Goal: Book appointment/travel/reservation

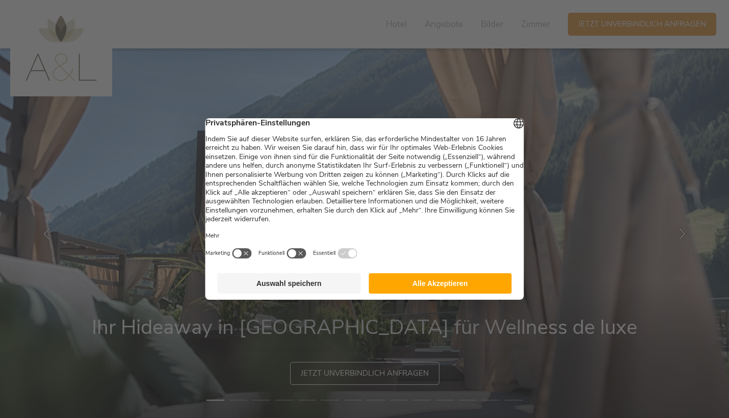
click at [443, 290] on button "Alle Akzeptieren" at bounding box center [439, 283] width 143 height 20
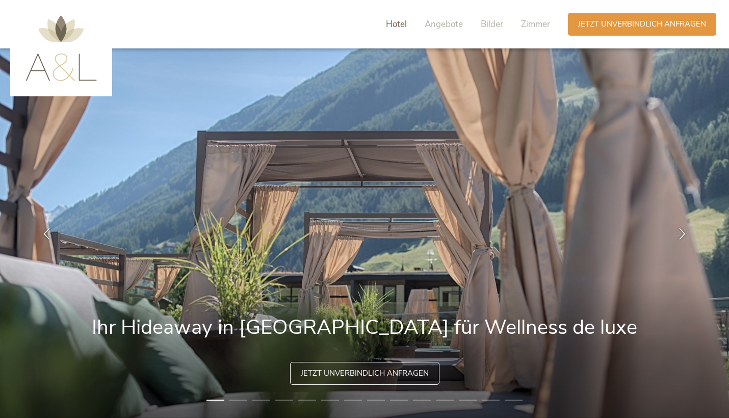
click at [398, 28] on span "Hotel" at bounding box center [396, 24] width 21 height 12
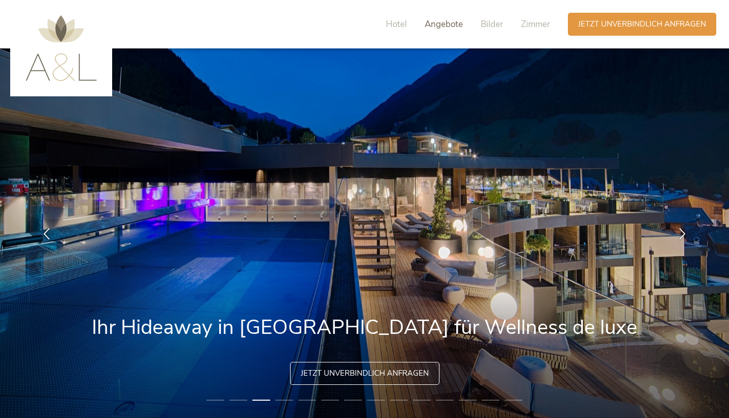
click at [450, 26] on span "Angebote" at bounding box center [443, 24] width 38 height 12
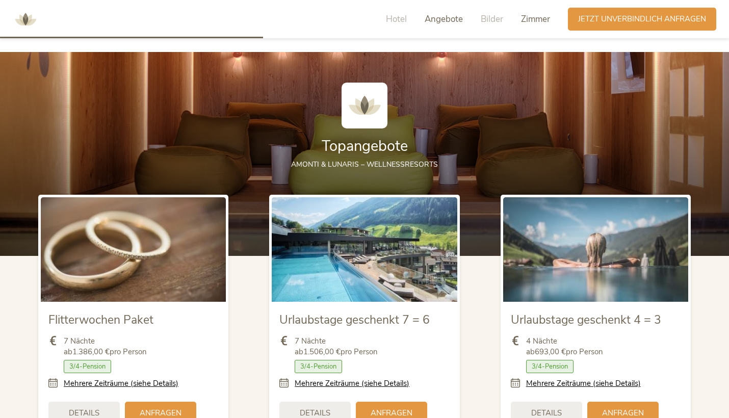
click at [521, 16] on span "Zimmer" at bounding box center [535, 19] width 29 height 12
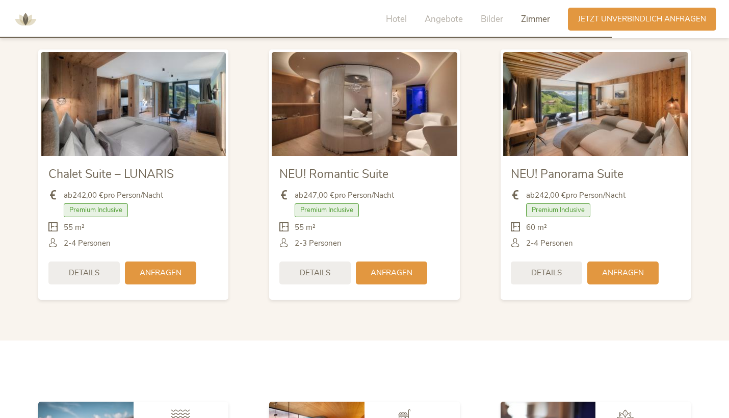
scroll to position [2435, 0]
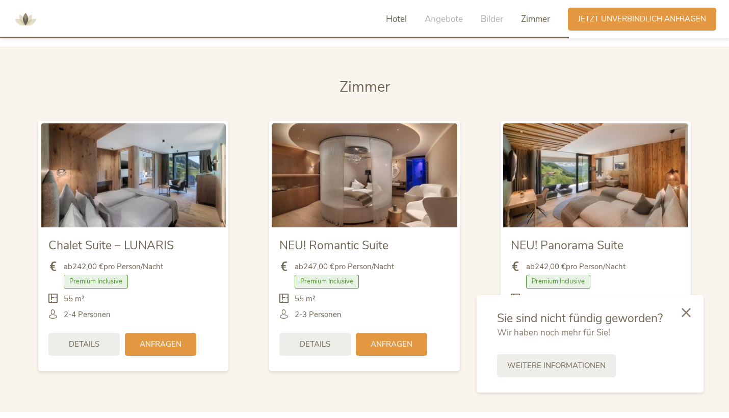
click at [397, 16] on span "Hotel" at bounding box center [396, 19] width 21 height 12
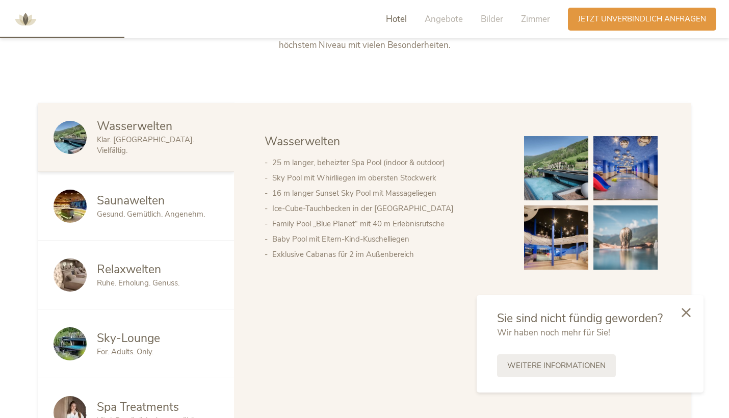
scroll to position [536, 0]
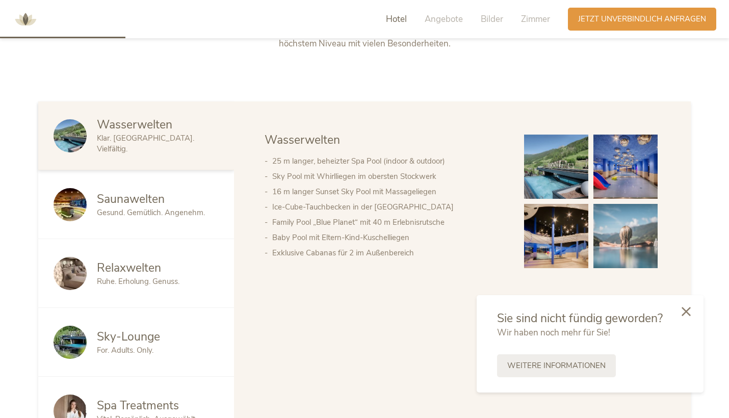
click at [685, 311] on icon at bounding box center [685, 311] width 9 height 9
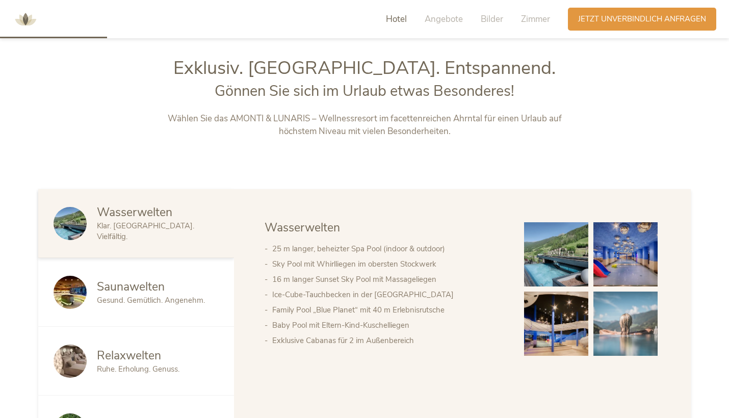
scroll to position [382, 0]
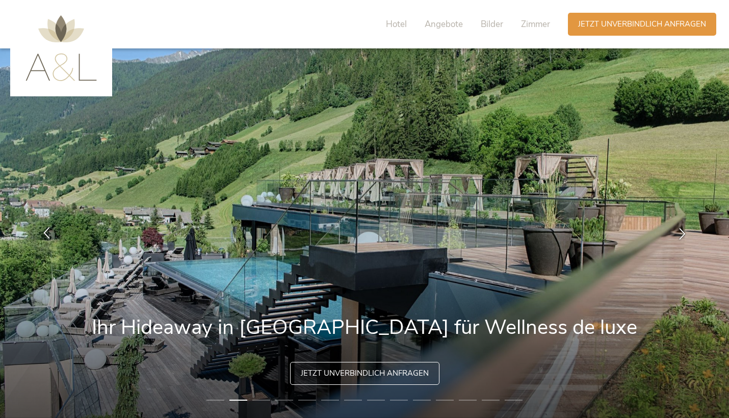
click at [49, 234] on icon at bounding box center [47, 232] width 12 height 12
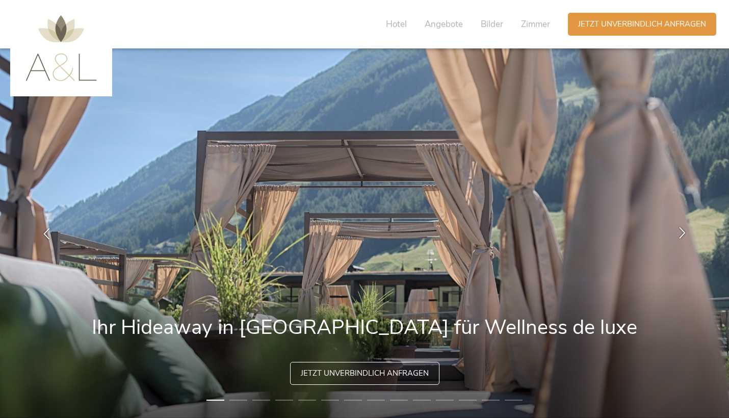
click at [685, 232] on icon at bounding box center [682, 232] width 12 height 12
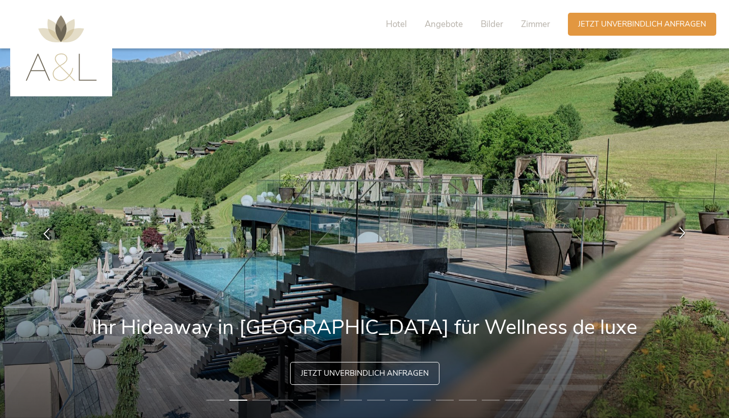
click at [684, 232] on icon at bounding box center [682, 232] width 12 height 12
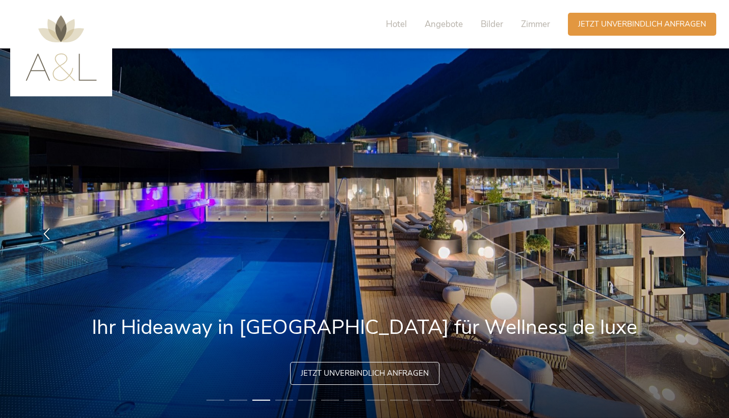
click at [684, 232] on icon at bounding box center [682, 232] width 12 height 12
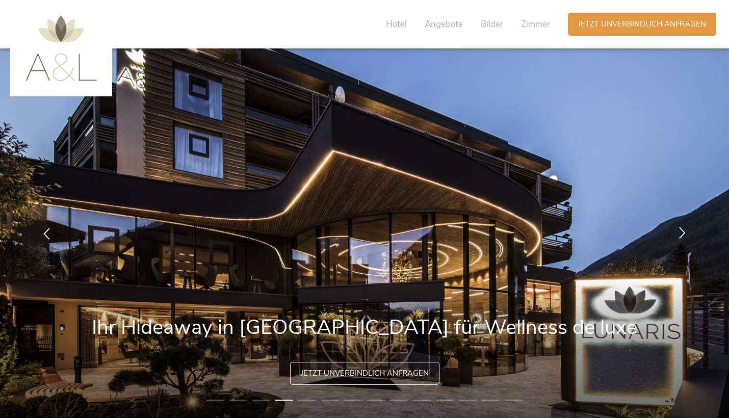
click at [684, 232] on icon at bounding box center [682, 232] width 12 height 12
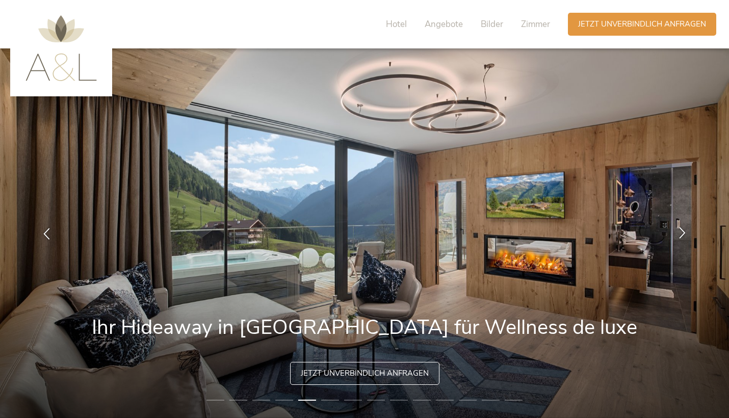
click at [684, 232] on icon at bounding box center [682, 232] width 12 height 12
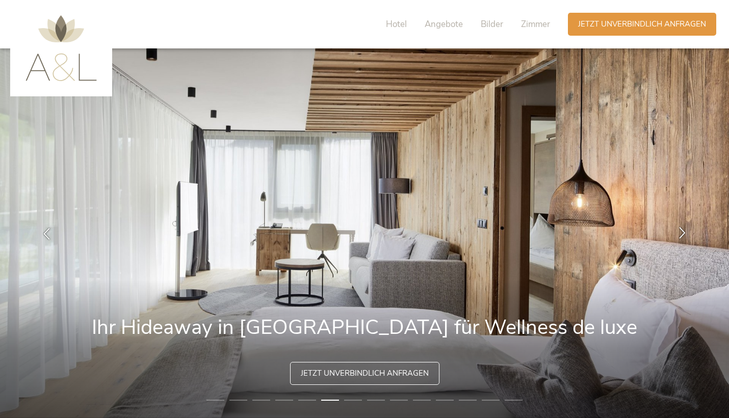
click at [684, 232] on icon at bounding box center [682, 232] width 12 height 12
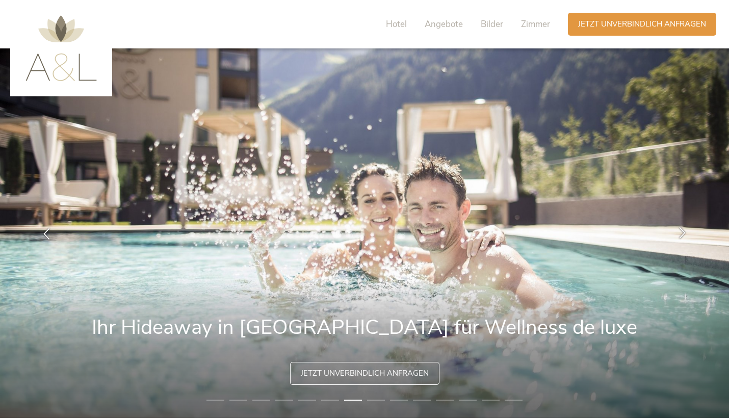
click at [684, 232] on icon at bounding box center [682, 232] width 12 height 12
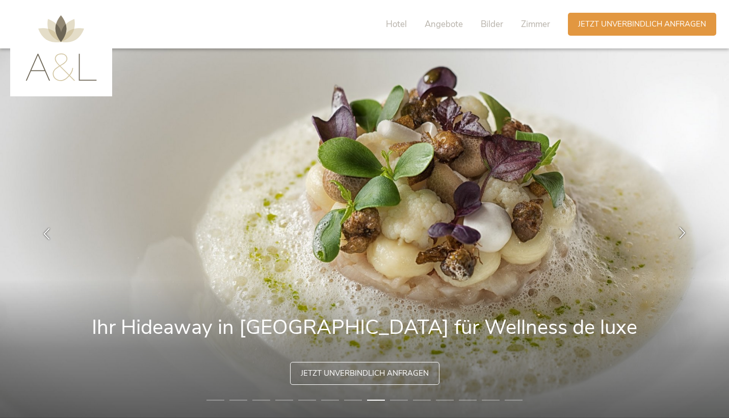
click at [684, 232] on icon at bounding box center [682, 232] width 12 height 12
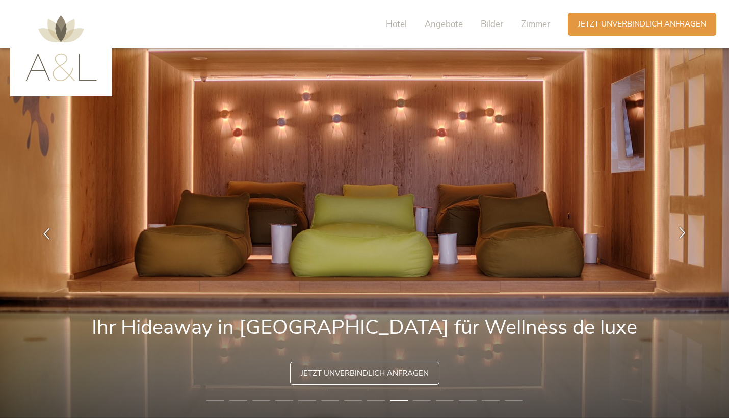
click at [684, 232] on icon at bounding box center [682, 232] width 12 height 12
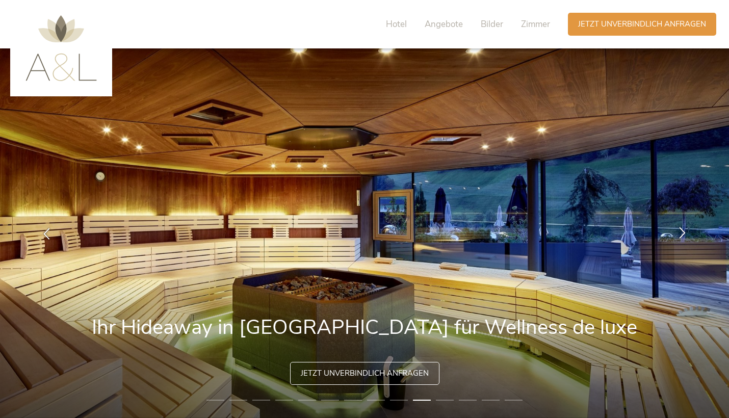
click at [684, 232] on icon at bounding box center [682, 232] width 12 height 12
click at [681, 233] on icon at bounding box center [682, 232] width 12 height 12
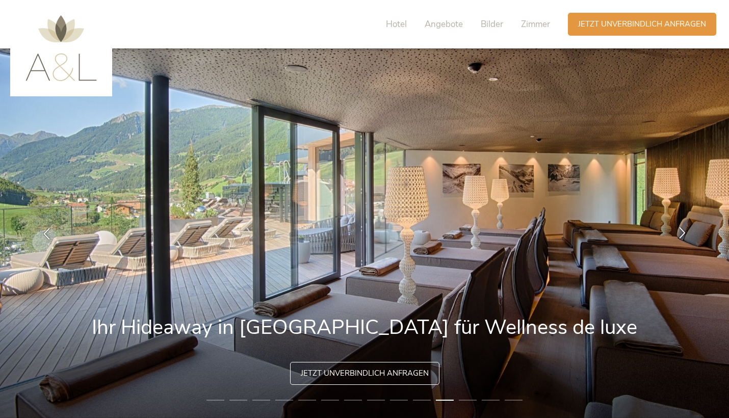
click at [680, 232] on icon at bounding box center [682, 232] width 12 height 12
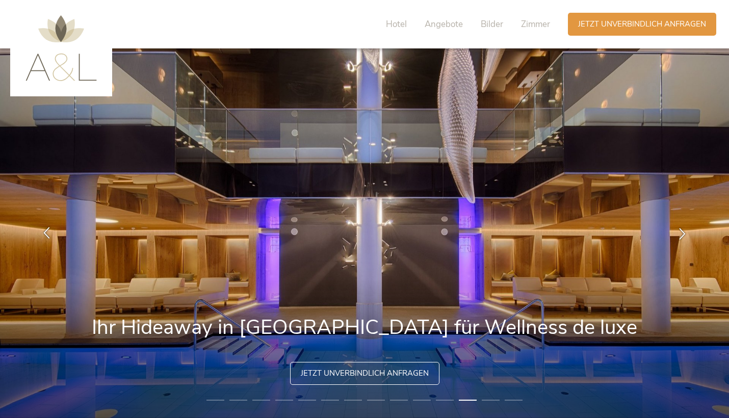
click at [48, 231] on icon at bounding box center [47, 232] width 12 height 12
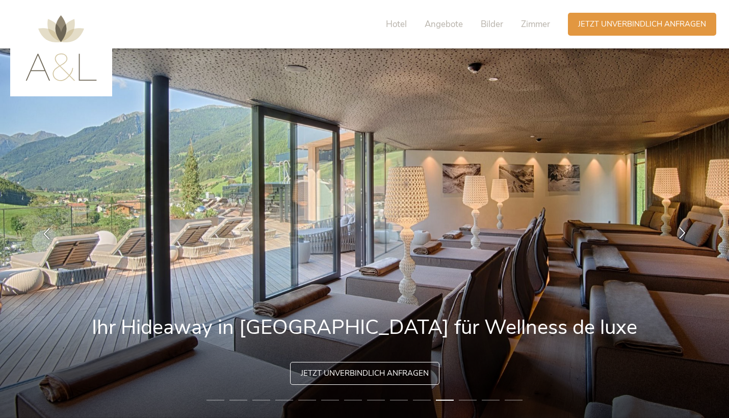
click at [681, 230] on icon at bounding box center [682, 232] width 12 height 12
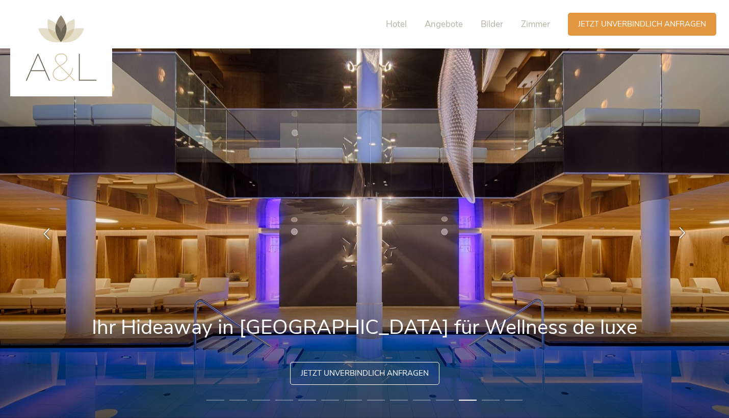
click at [681, 230] on icon at bounding box center [682, 232] width 12 height 12
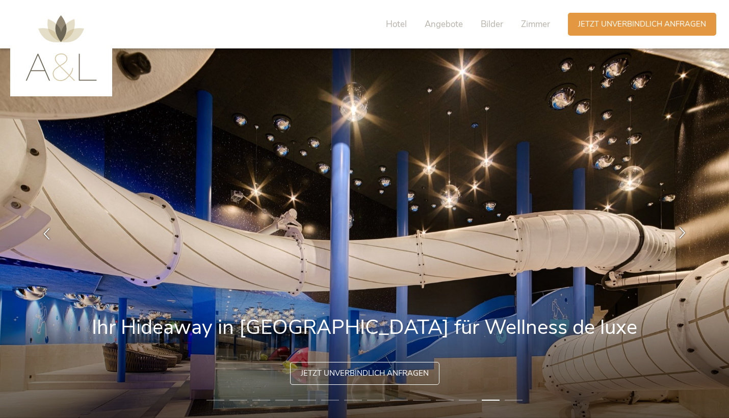
click at [681, 230] on icon at bounding box center [682, 232] width 12 height 12
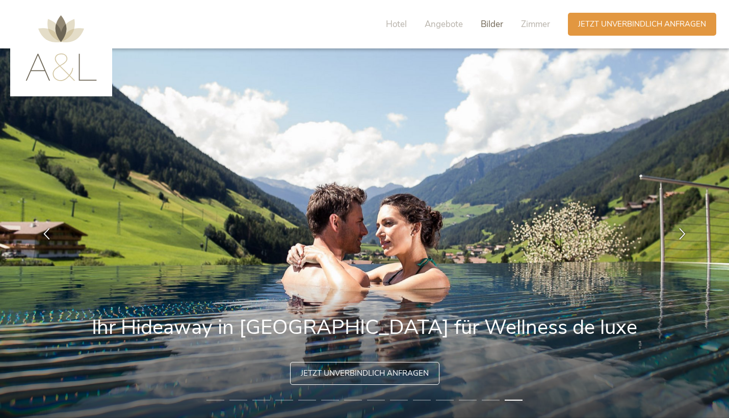
click at [490, 23] on span "Bilder" at bounding box center [491, 24] width 22 height 12
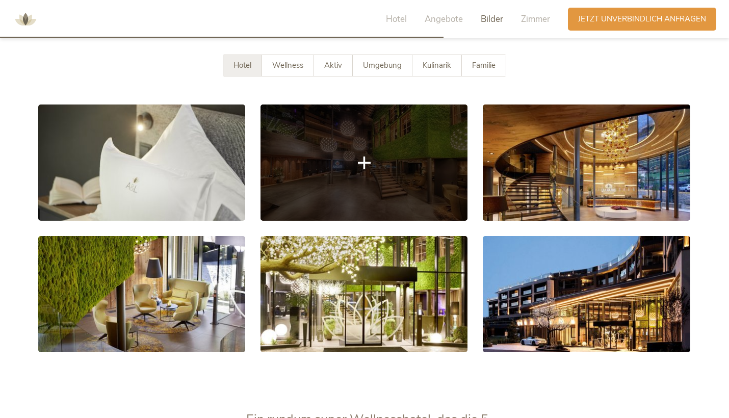
scroll to position [1898, 0]
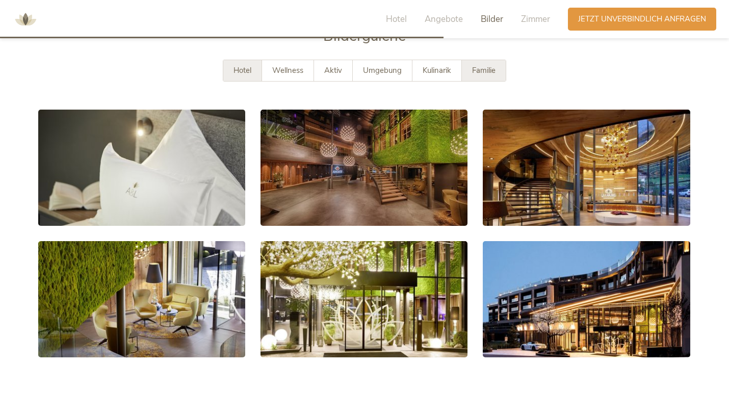
click at [493, 77] on div "Familie" at bounding box center [484, 70] width 44 height 21
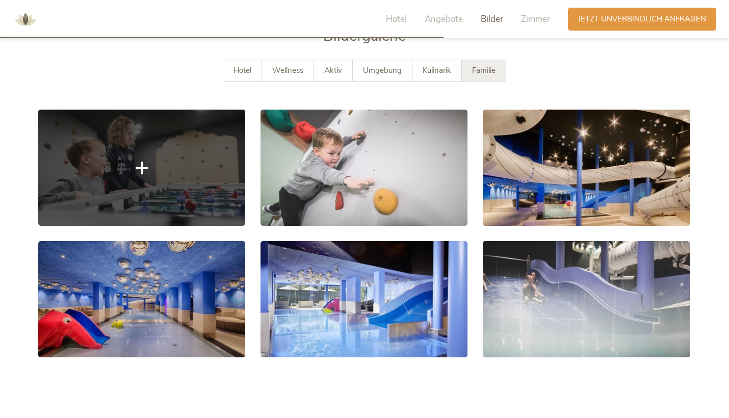
click at [157, 177] on link at bounding box center [141, 168] width 207 height 116
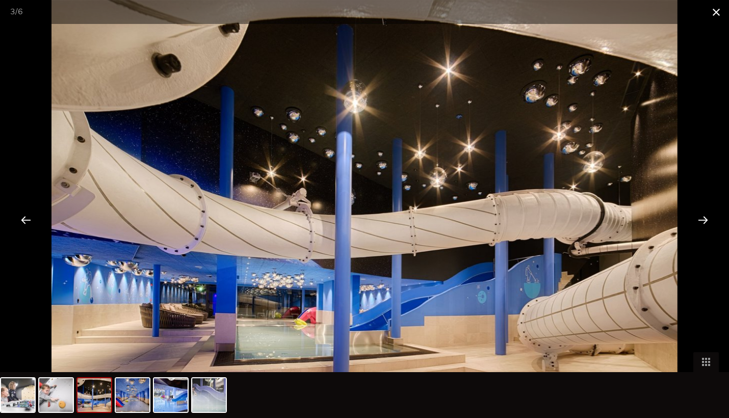
click at [715, 14] on span at bounding box center [715, 12] width 25 height 24
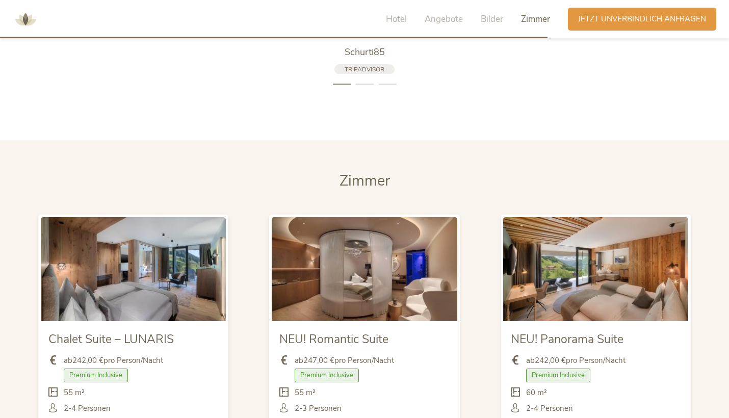
scroll to position [2344, 0]
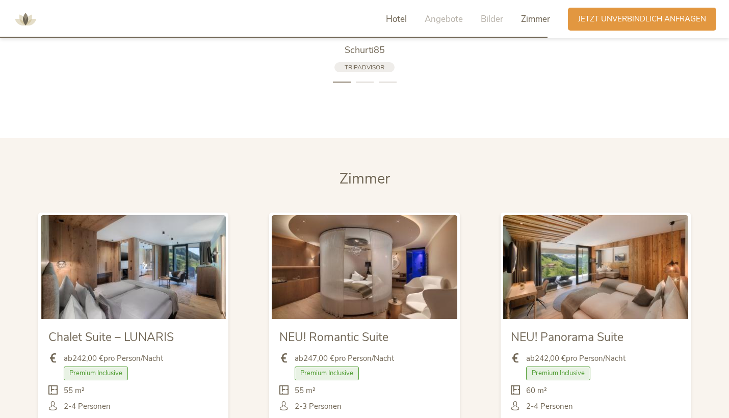
click at [399, 20] on span "Hotel" at bounding box center [396, 19] width 21 height 12
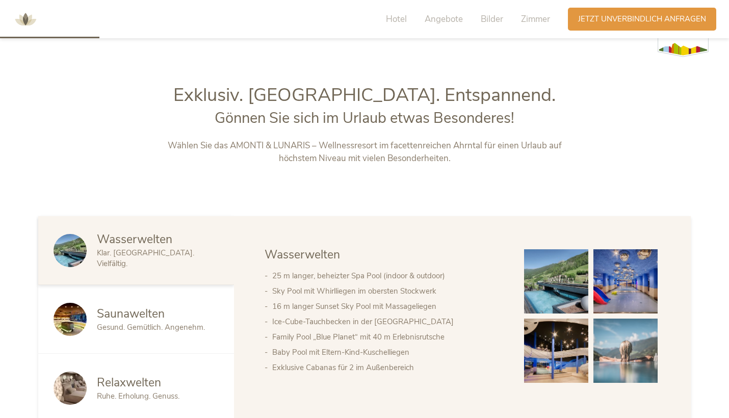
scroll to position [415, 0]
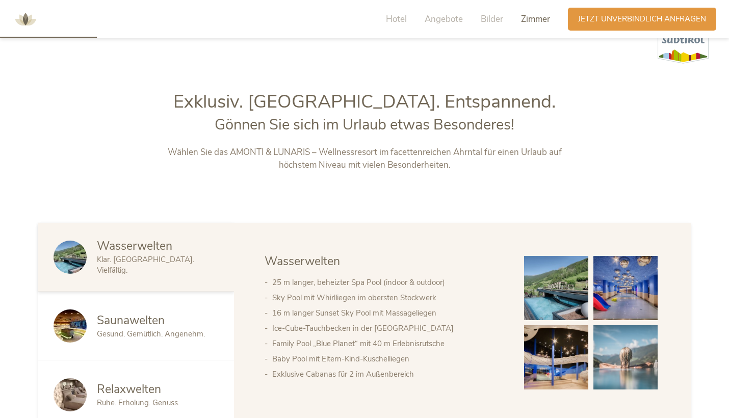
click at [540, 18] on span "Zimmer" at bounding box center [535, 19] width 29 height 12
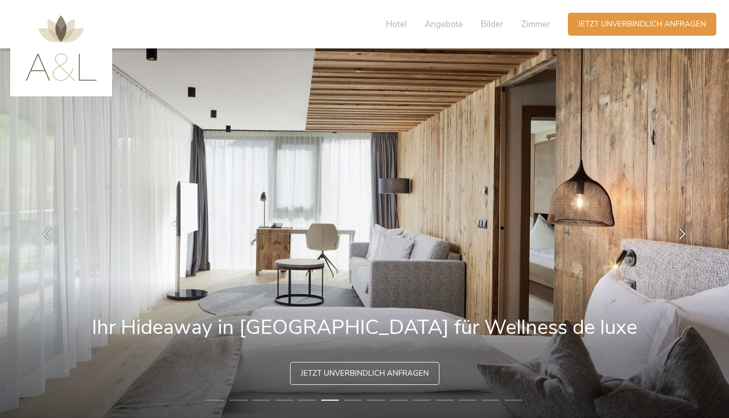
scroll to position [0, 0]
click at [441, 21] on span "Angebote" at bounding box center [443, 24] width 38 height 12
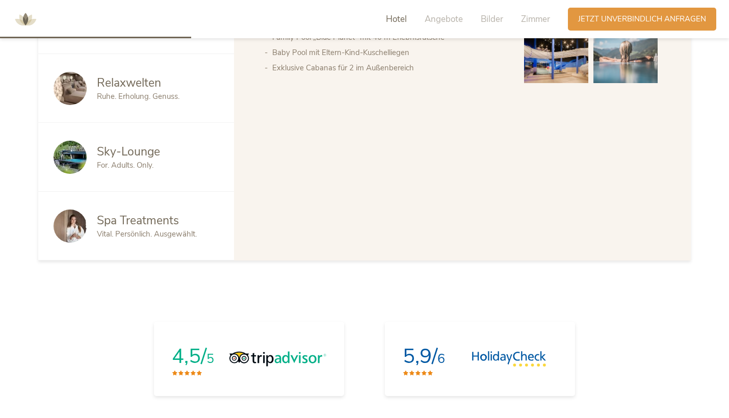
scroll to position [634, 0]
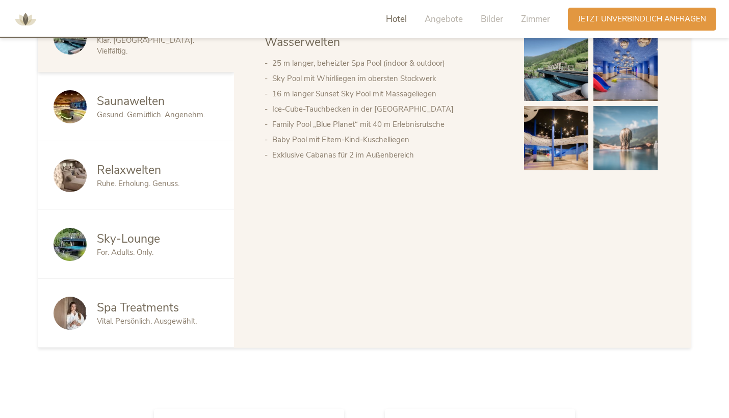
click at [27, 23] on img at bounding box center [25, 19] width 31 height 31
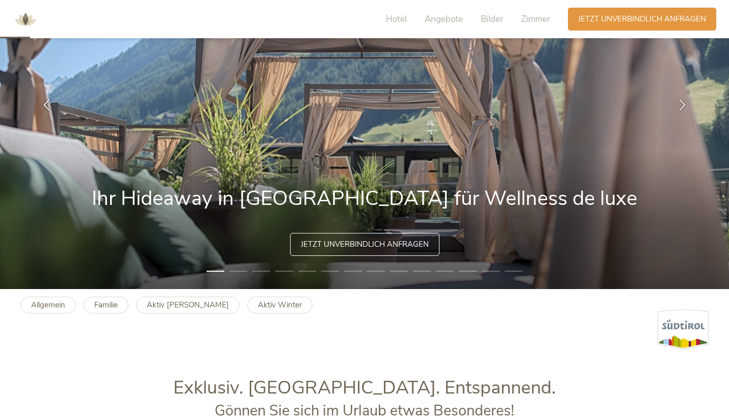
scroll to position [129, 0]
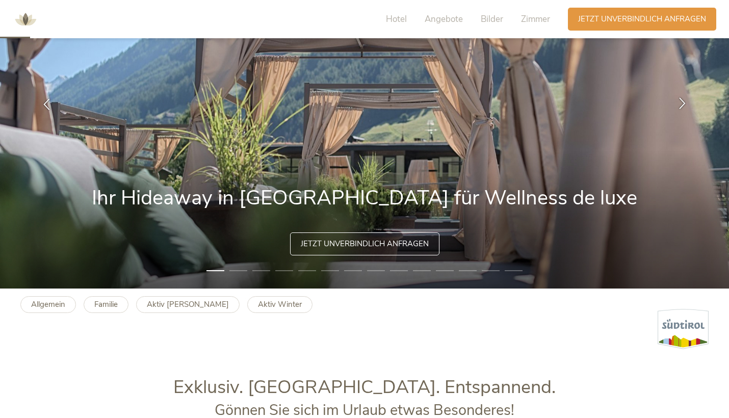
click at [691, 103] on div at bounding box center [682, 104] width 32 height 32
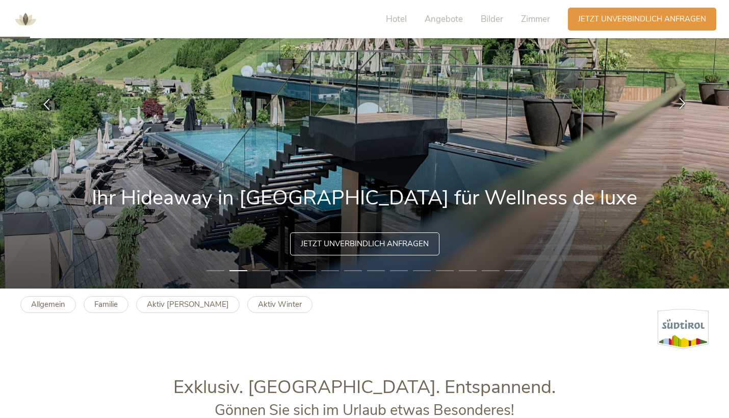
click at [690, 100] on div at bounding box center [682, 104] width 32 height 32
click at [685, 101] on icon at bounding box center [682, 103] width 12 height 12
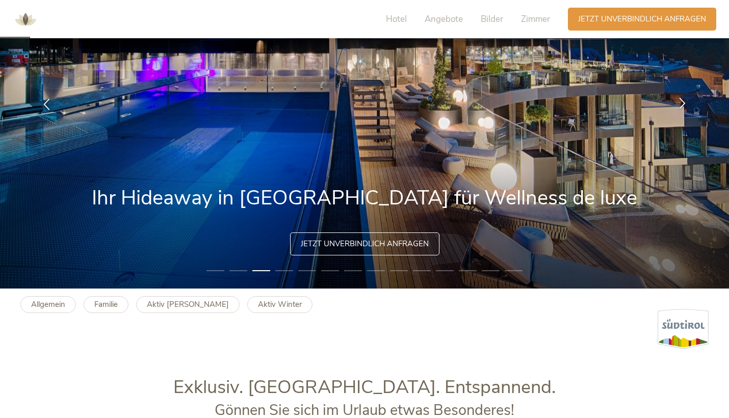
click at [683, 100] on icon at bounding box center [682, 103] width 12 height 12
click at [683, 101] on icon at bounding box center [682, 103] width 12 height 12
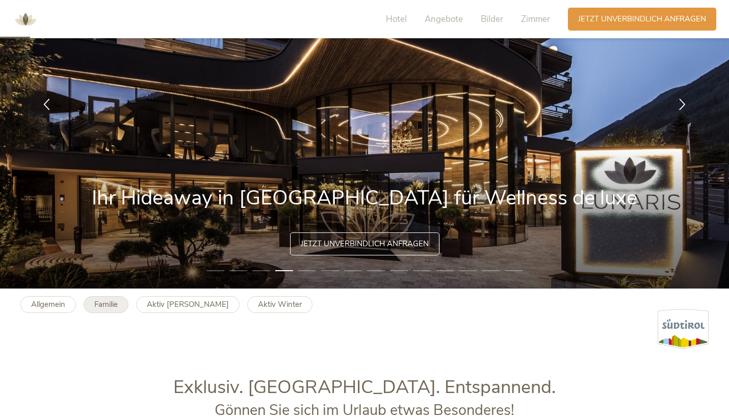
click at [101, 306] on b "Familie" at bounding box center [105, 304] width 23 height 10
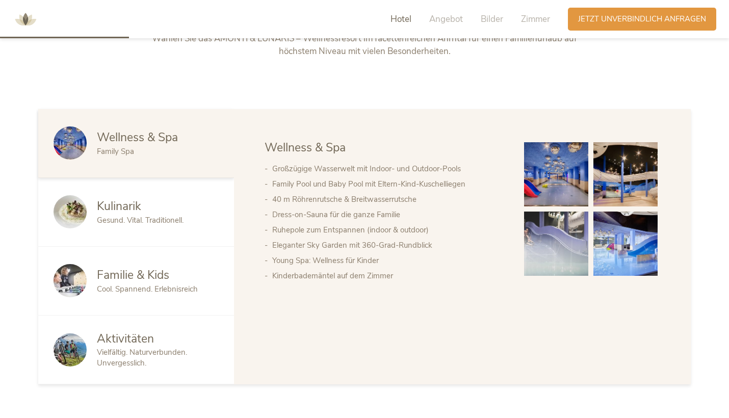
scroll to position [535, 0]
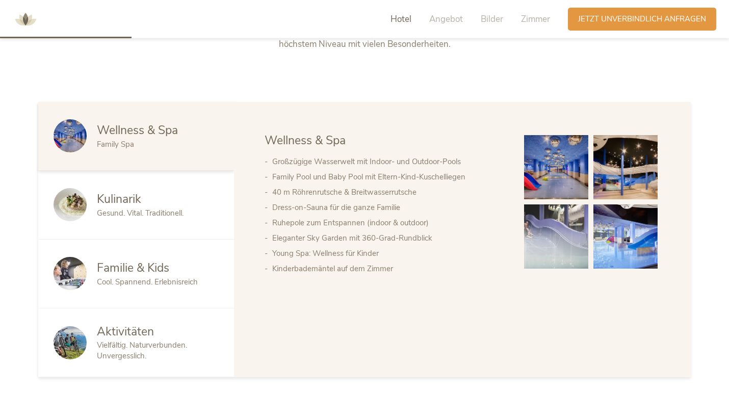
click at [133, 206] on span "Kulinarik" at bounding box center [119, 199] width 44 height 16
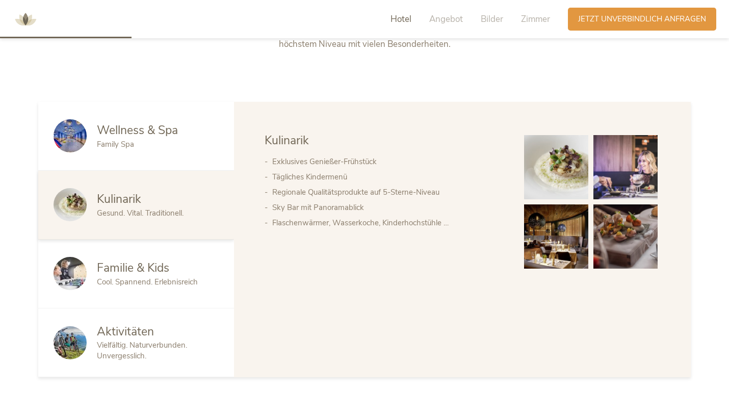
click at [138, 263] on span "Familie & Kids" at bounding box center [133, 268] width 72 height 16
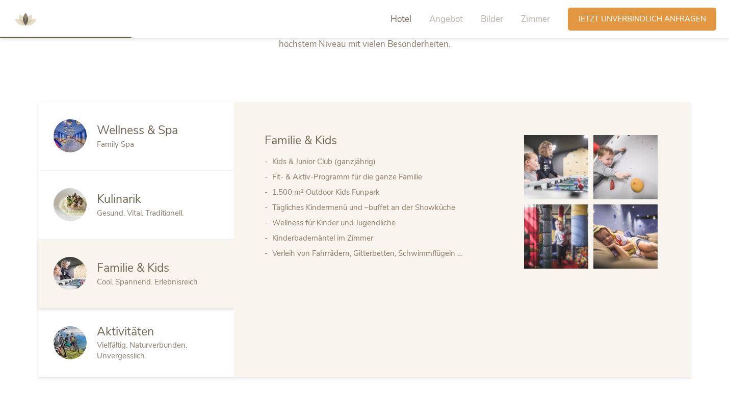
click at [133, 359] on span "Vielfältig. Naturverbunden. Unvergesslich." at bounding box center [142, 350] width 90 height 21
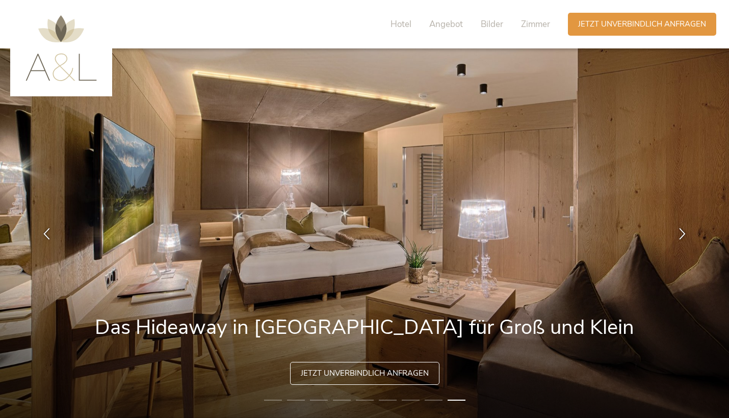
scroll to position [0, 0]
click at [542, 20] on span "Zimmer" at bounding box center [535, 24] width 29 height 12
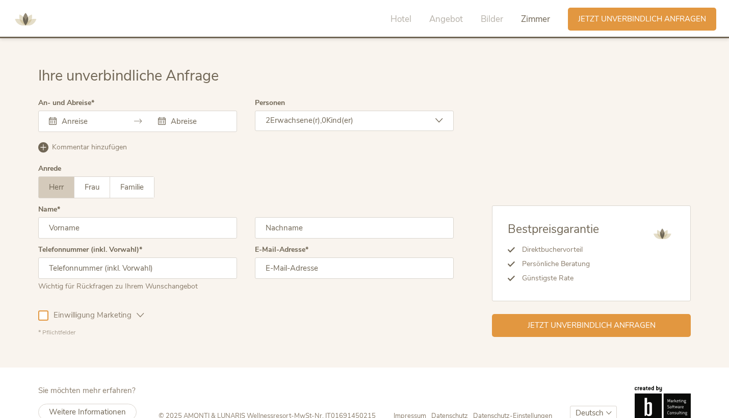
scroll to position [2965, 0]
click at [94, 111] on div at bounding box center [137, 121] width 199 height 21
click at [84, 117] on input "text" at bounding box center [88, 122] width 58 height 10
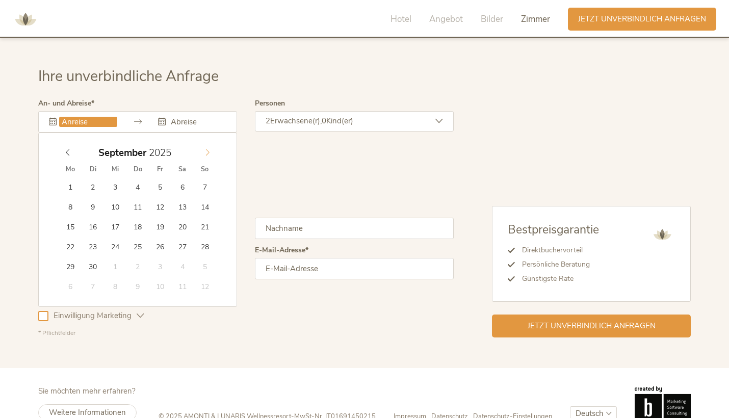
click at [207, 149] on icon at bounding box center [207, 152] width 7 height 7
type input "[DATE]"
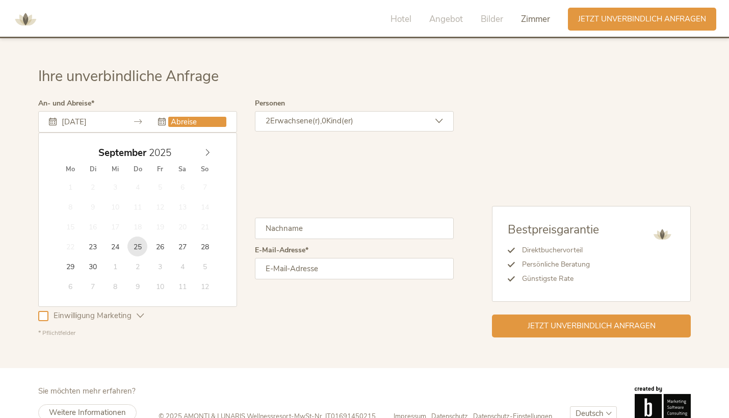
type input "[DATE]"
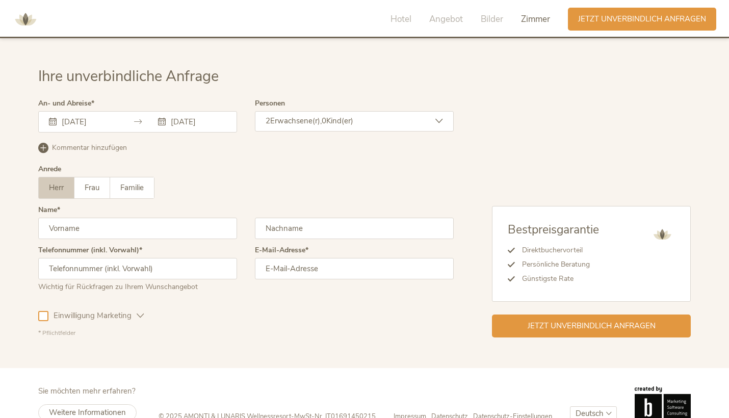
click at [312, 116] on span "Erwachsene(r)," at bounding box center [295, 121] width 51 height 10
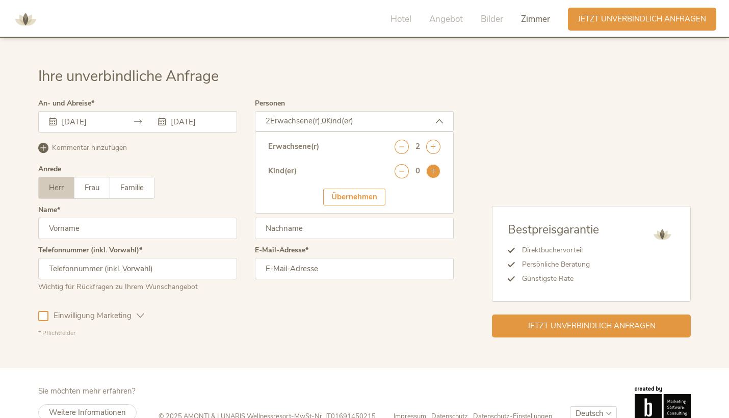
click at [430, 164] on icon at bounding box center [433, 171] width 14 height 14
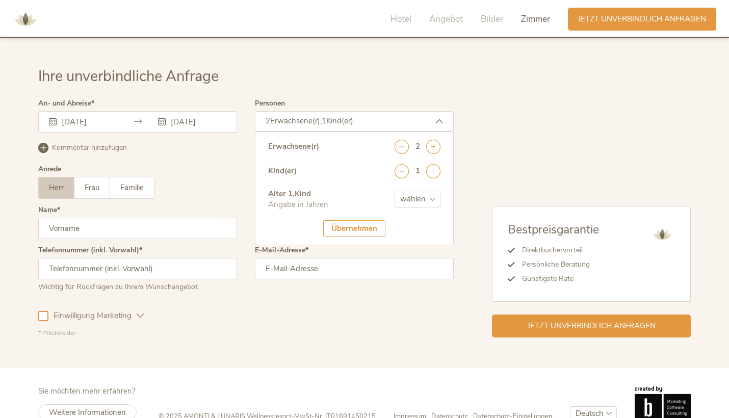
select select "0"
click at [353, 220] on div "Übernehmen" at bounding box center [354, 228] width 62 height 17
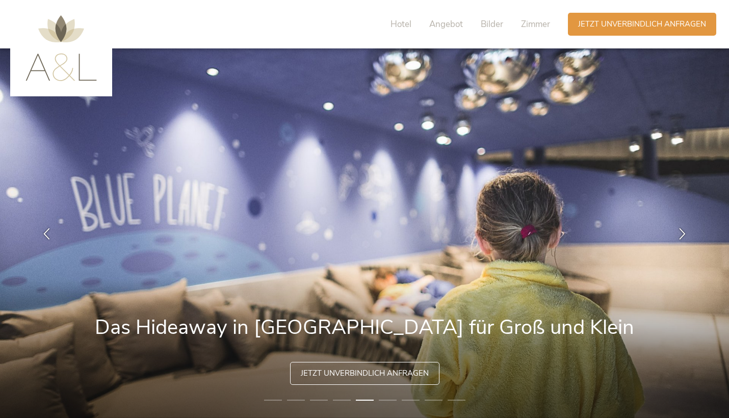
scroll to position [0, 0]
click at [401, 24] on span "Hotel" at bounding box center [400, 24] width 21 height 12
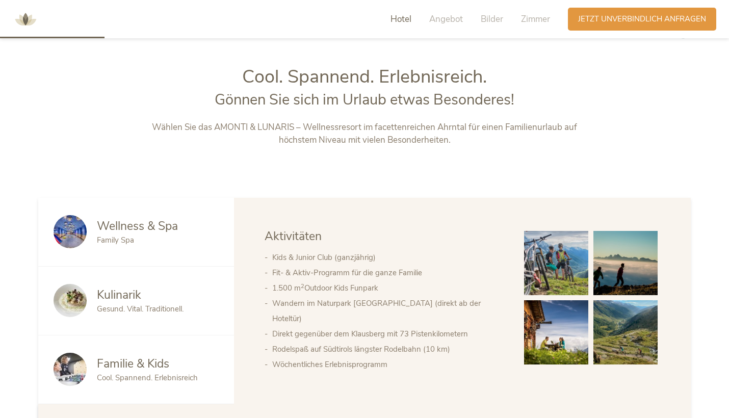
scroll to position [453, 0]
